Goal: Transaction & Acquisition: Obtain resource

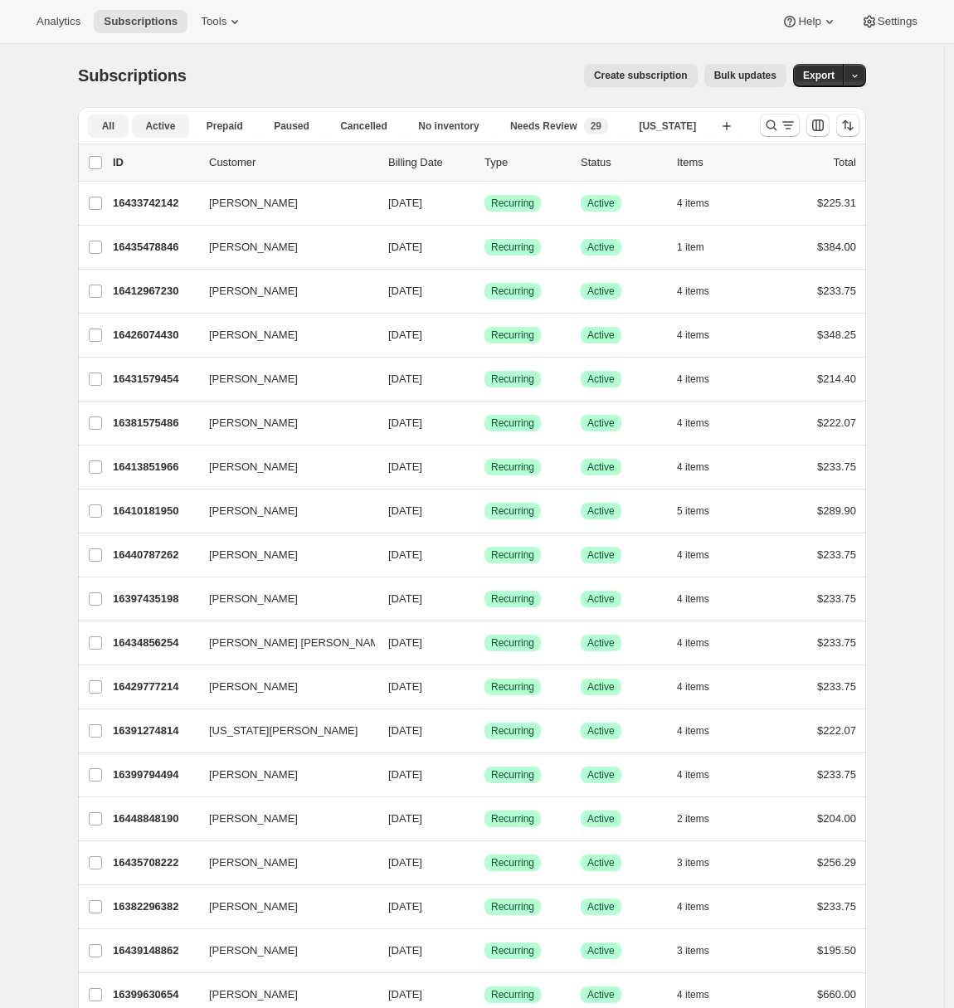
click at [144, 123] on button "Active" at bounding box center [160, 125] width 57 height 23
click at [834, 73] on span "Export" at bounding box center [819, 75] width 32 height 13
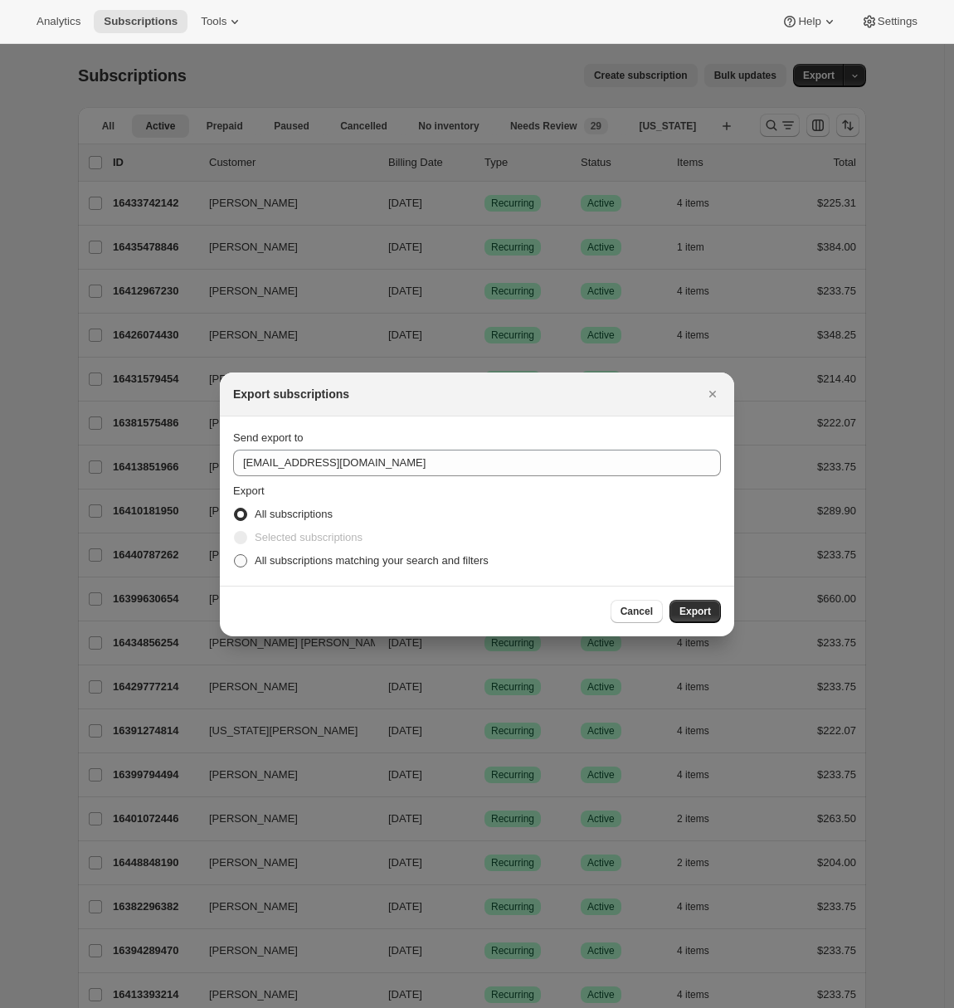
click at [296, 555] on span "All subscriptions matching your search and filters" at bounding box center [372, 560] width 234 height 12
click at [235, 555] on input "All subscriptions matching your search and filters" at bounding box center [234, 554] width 1 height 1
radio input "true"
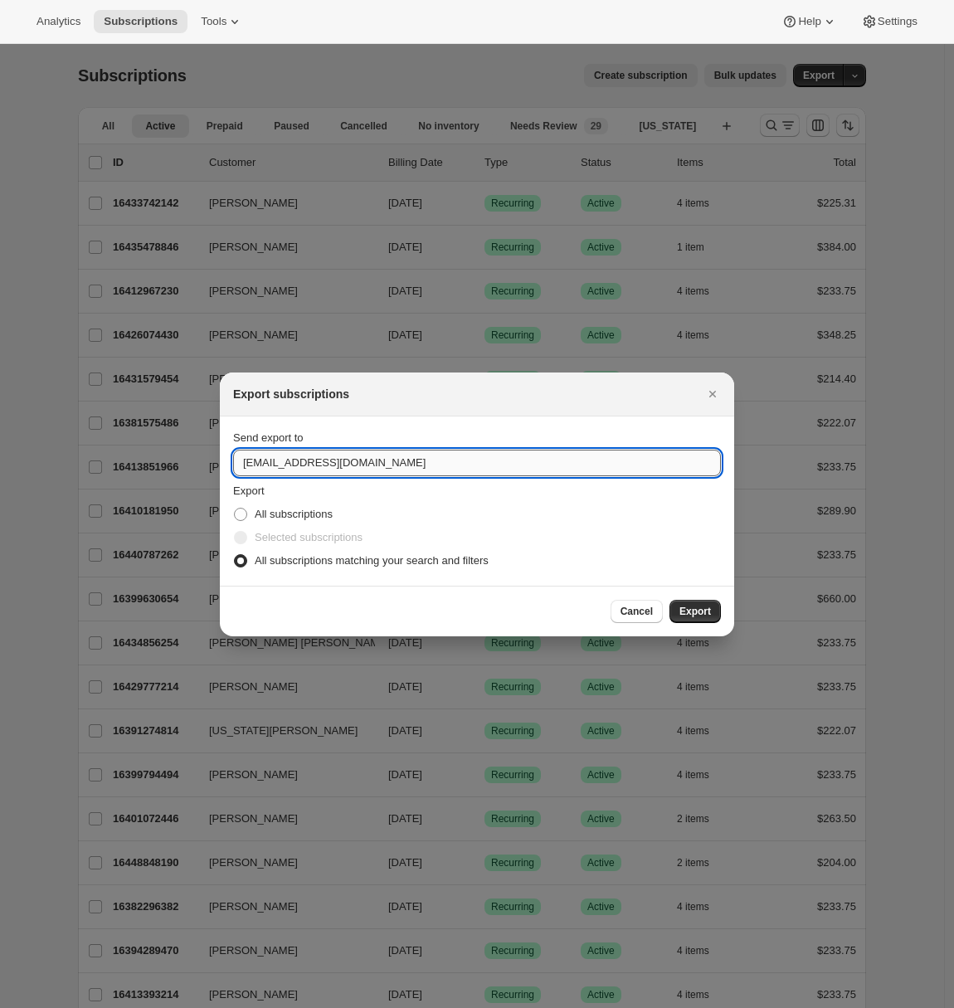
click at [334, 458] on input "[EMAIL_ADDRESS][DOMAIN_NAME]" at bounding box center [477, 463] width 488 height 27
type input "[PERSON_NAME][EMAIL_ADDRESS][DOMAIN_NAME]"
click at [704, 616] on span "Export" at bounding box center [695, 611] width 32 height 13
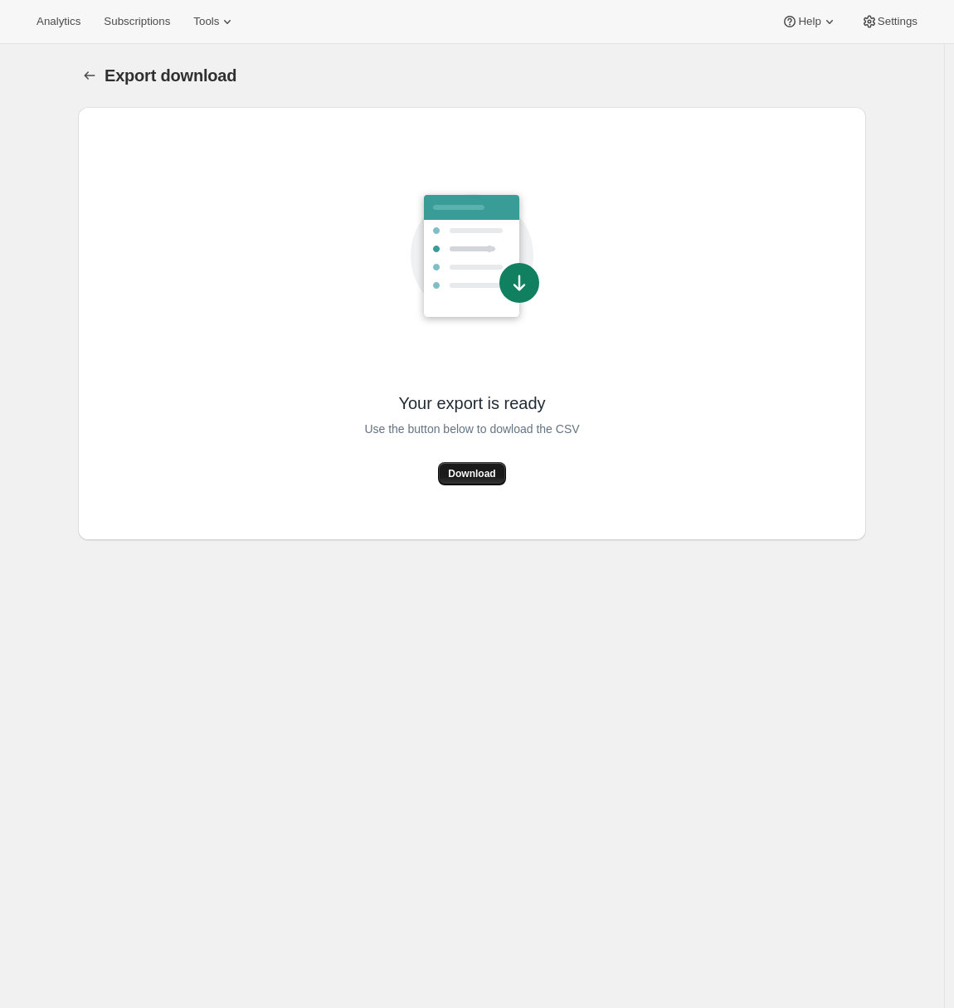
click at [480, 472] on span "Download" at bounding box center [471, 473] width 47 height 13
